Goal: Transaction & Acquisition: Purchase product/service

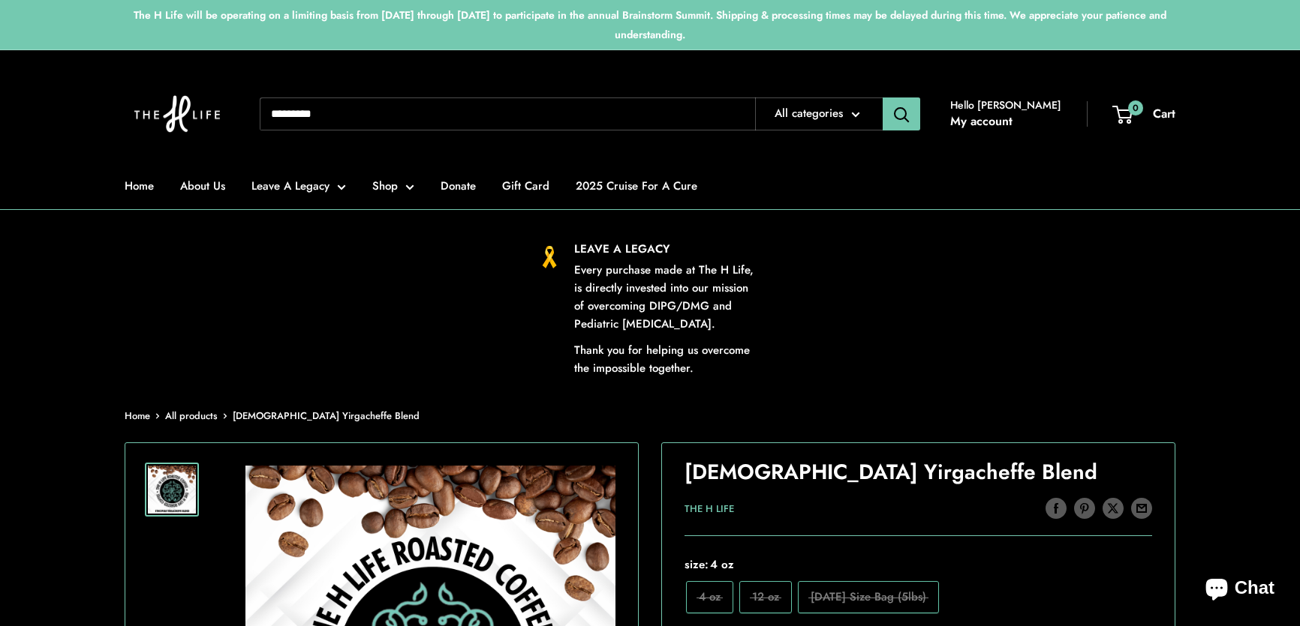
scroll to position [204, 0]
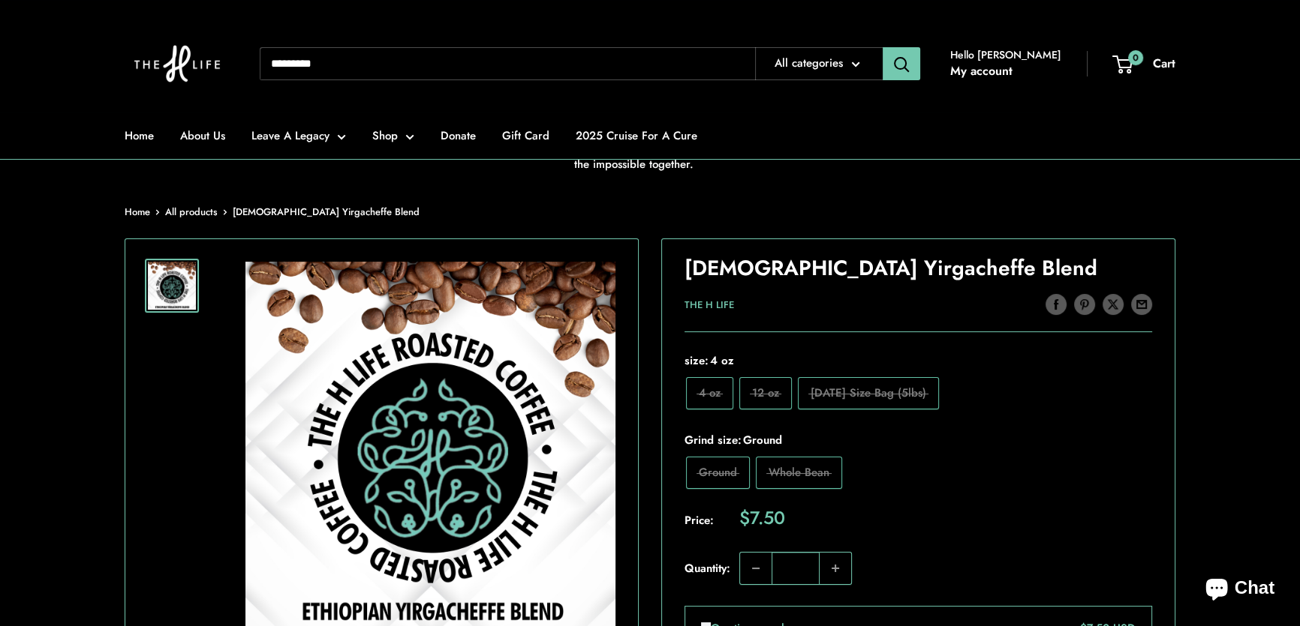
drag, startPoint x: 647, startPoint y: 297, endPoint x: 639, endPoint y: 301, distance: 8.4
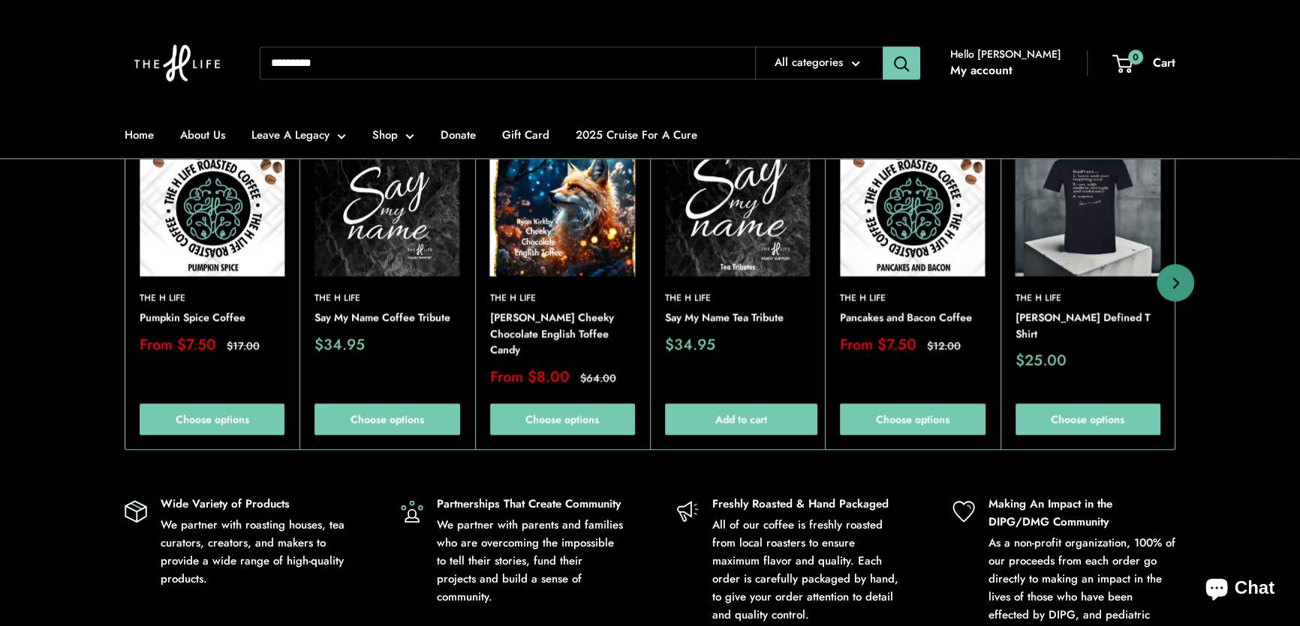
scroll to position [1705, 0]
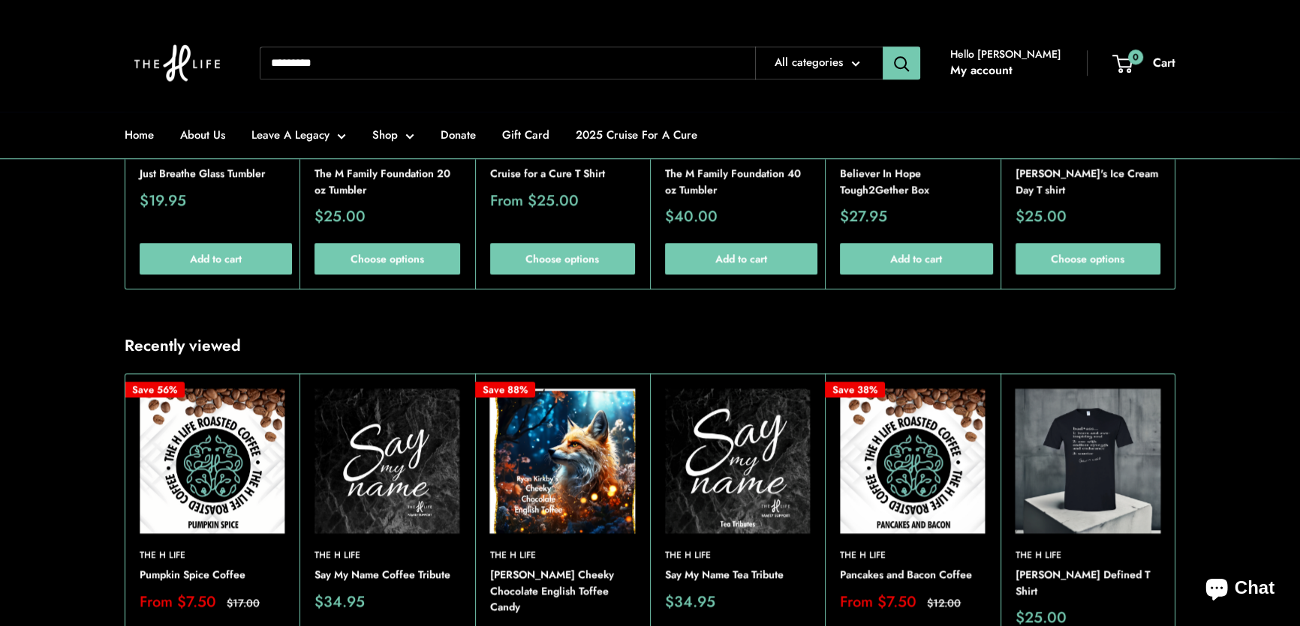
click at [409, 68] on input "Search..." at bounding box center [507, 63] width 495 height 33
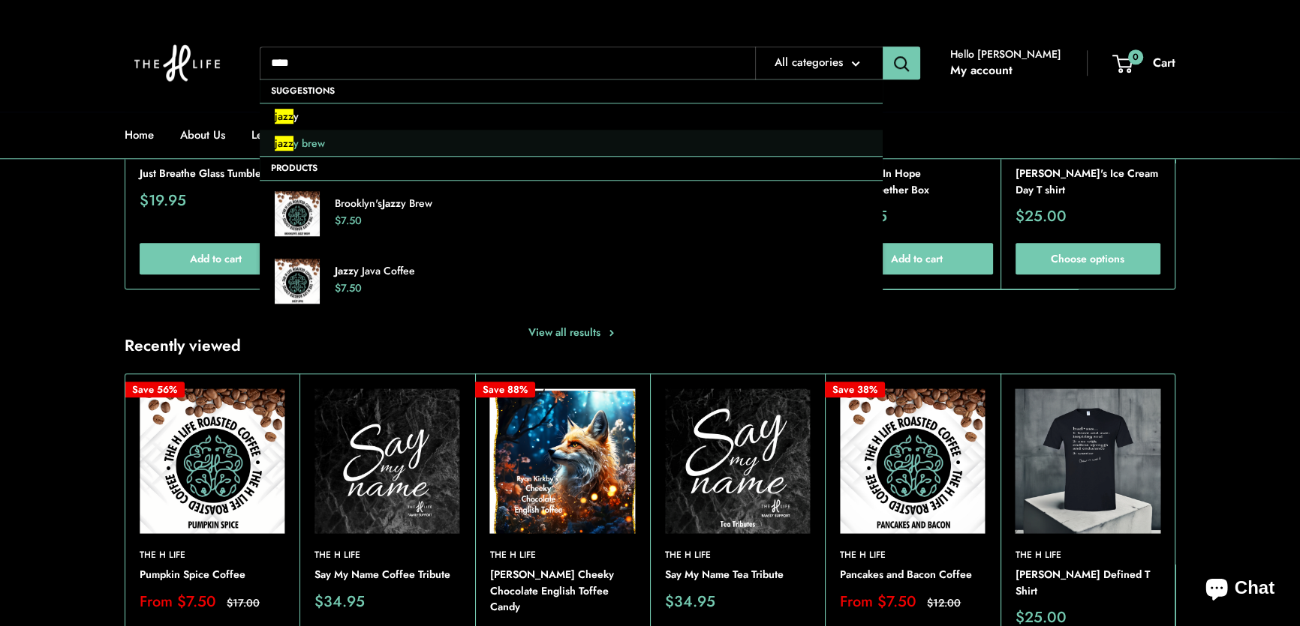
type input "****"
click at [352, 143] on link "jazz y brew" at bounding box center [571, 144] width 623 height 27
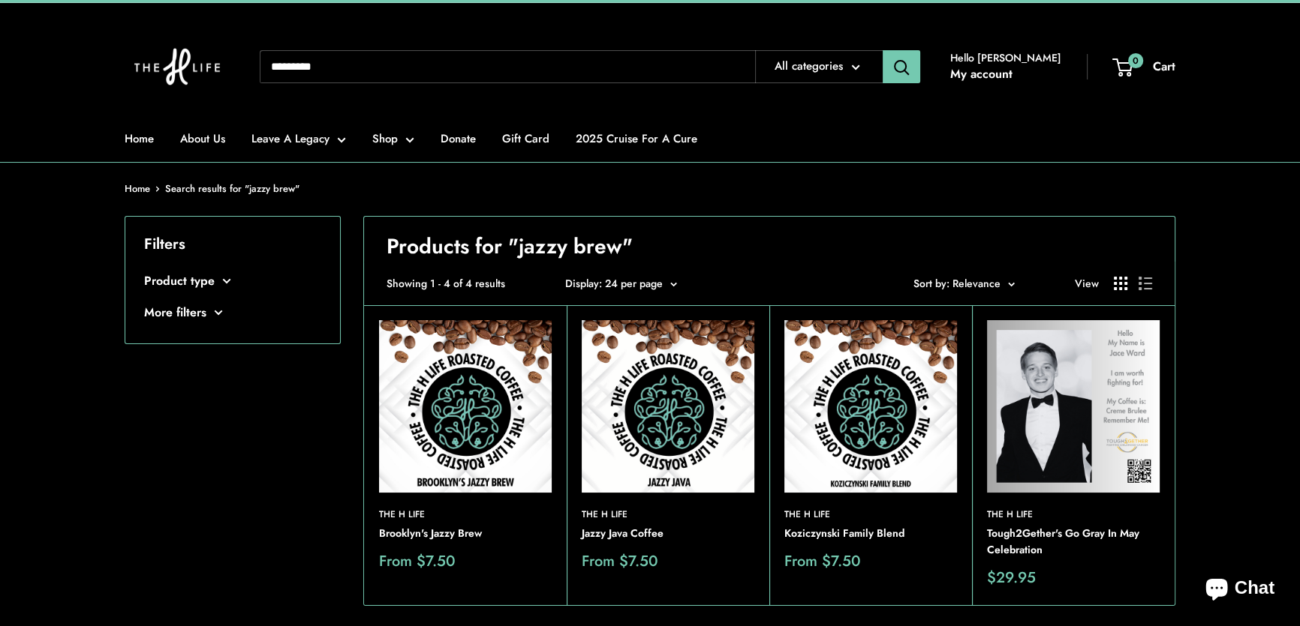
scroll to position [68, 0]
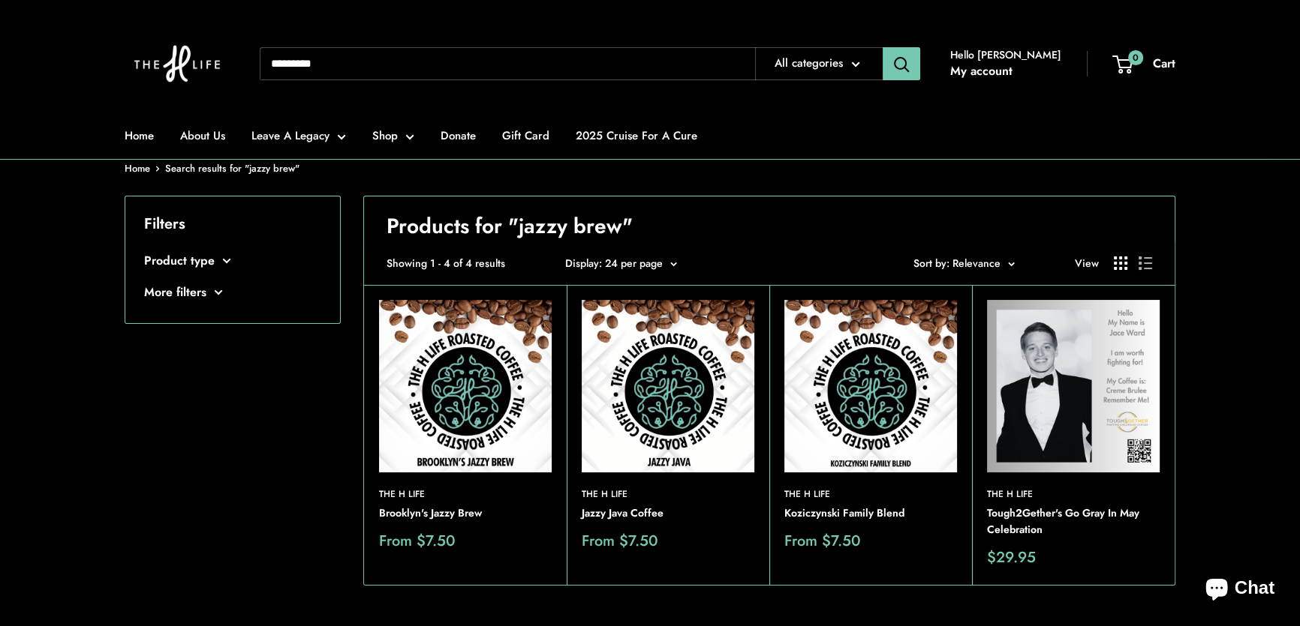
click at [696, 381] on img at bounding box center [667, 386] width 173 height 173
click at [474, 409] on img at bounding box center [465, 386] width 173 height 173
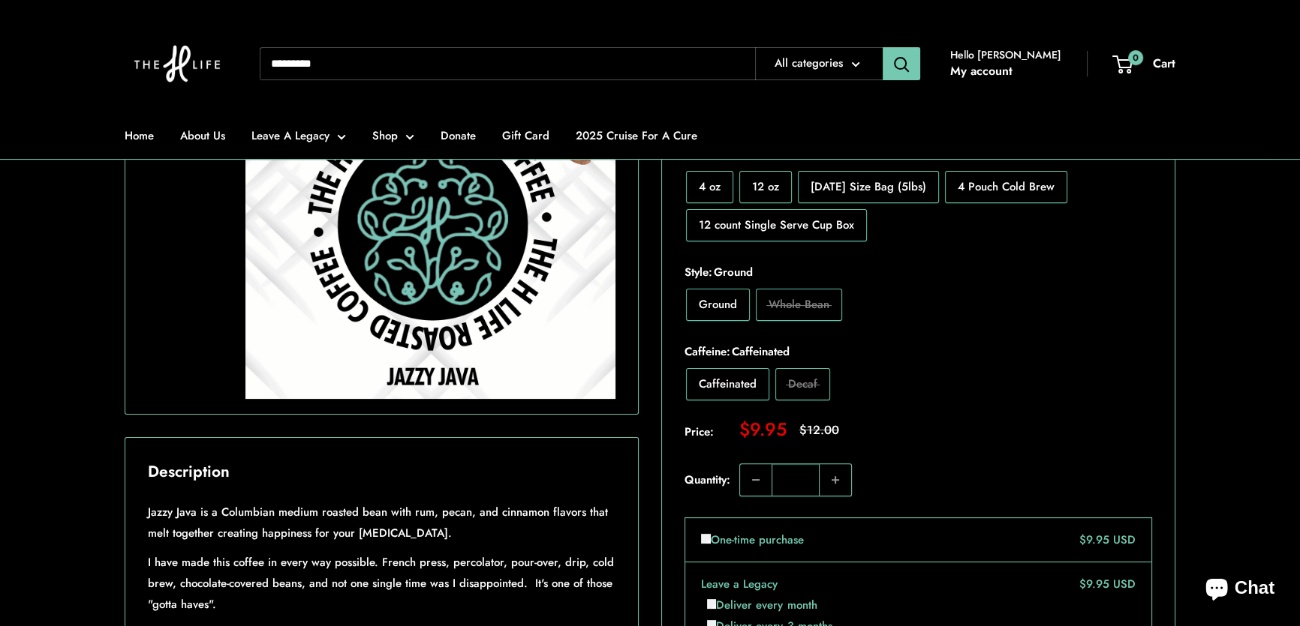
scroll to position [614, 0]
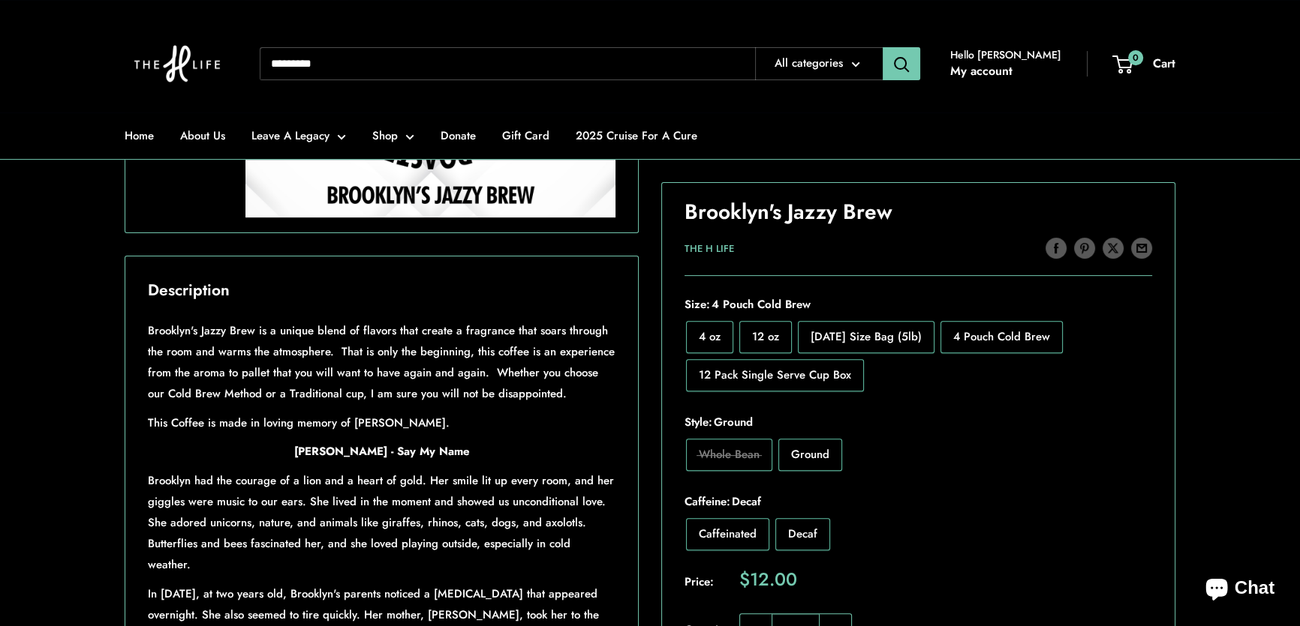
scroll to position [614, 0]
